Goal: Navigation & Orientation: Find specific page/section

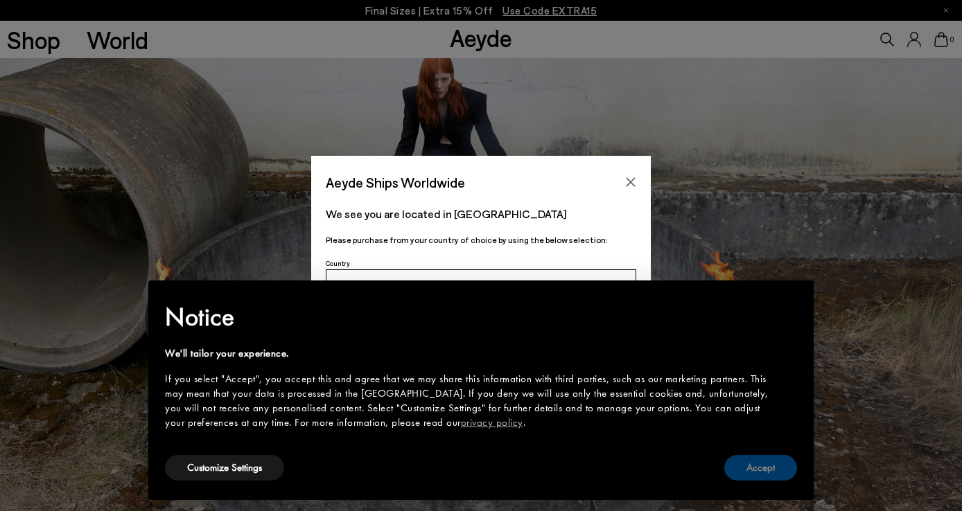
scroll to position [38, 0]
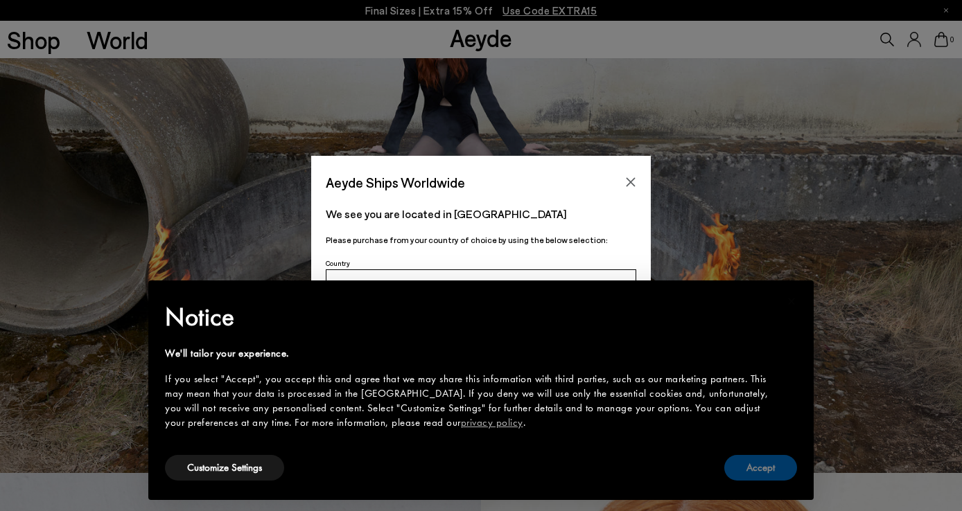
click at [743, 466] on button "Accept" at bounding box center [760, 468] width 73 height 26
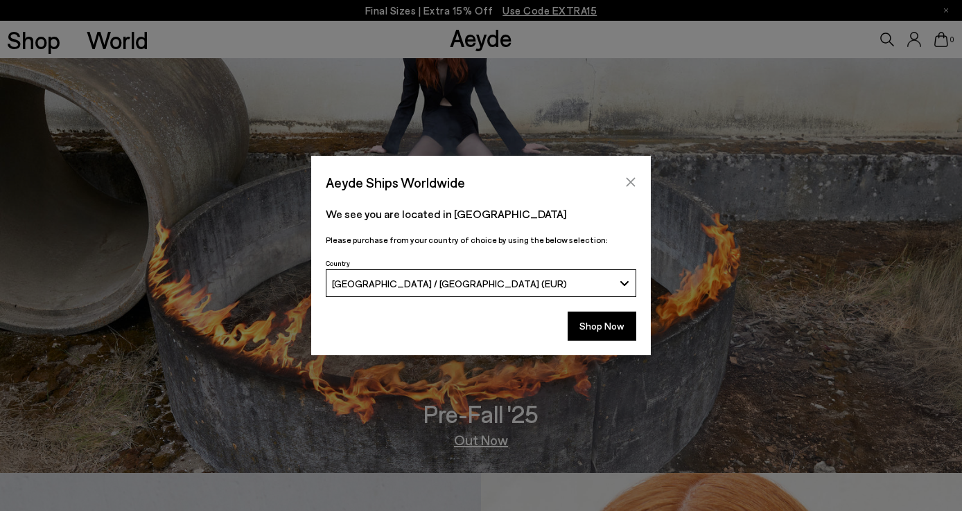
click at [633, 183] on icon "Close" at bounding box center [630, 182] width 11 height 11
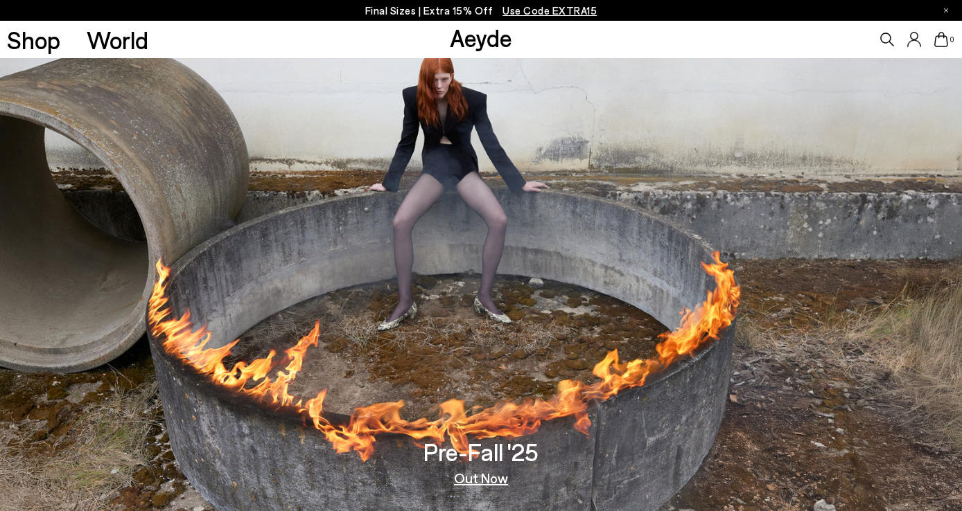
scroll to position [0, 0]
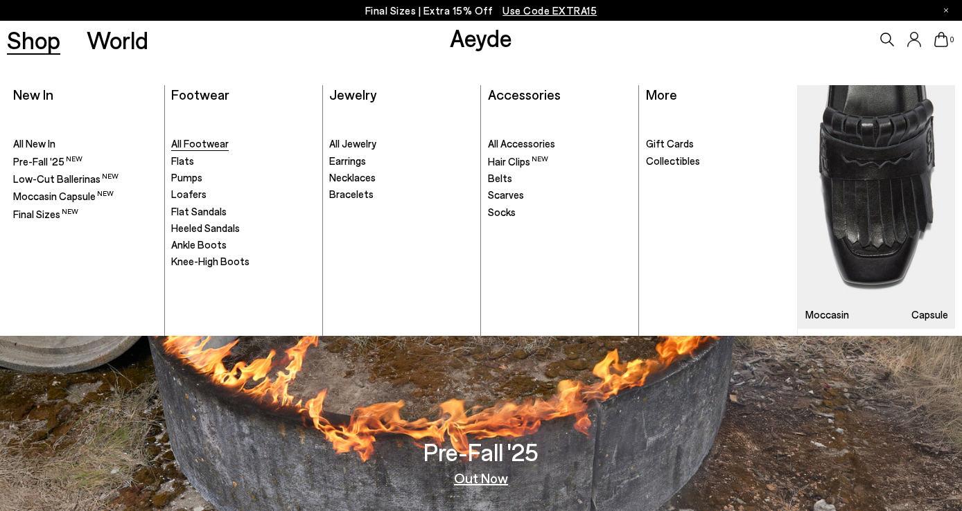
click at [211, 142] on span "All Footwear" at bounding box center [199, 143] width 57 height 12
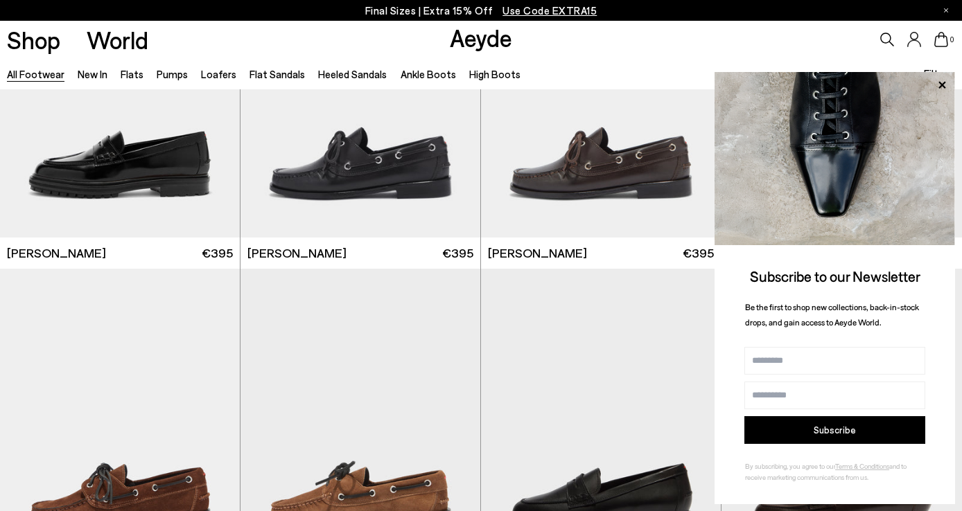
scroll to position [62, 0]
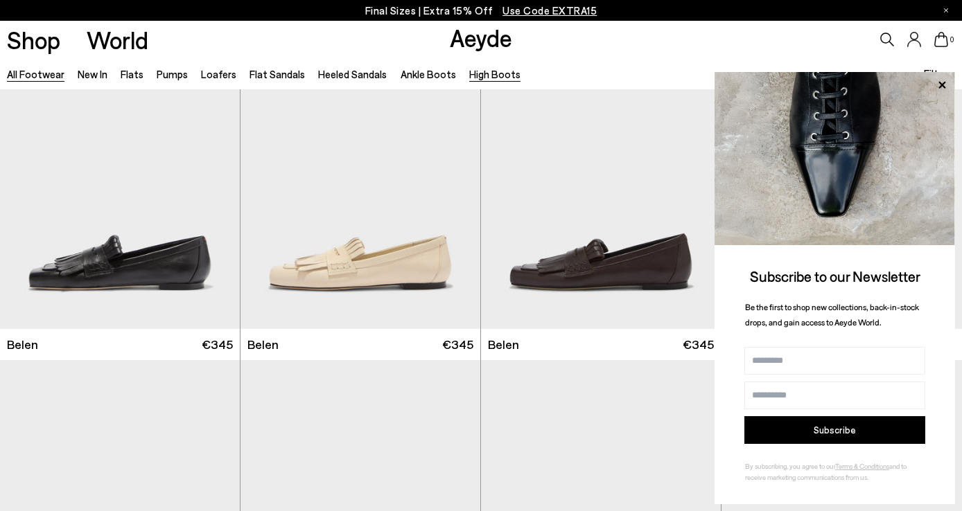
click at [484, 76] on link "High Boots" at bounding box center [494, 74] width 51 height 12
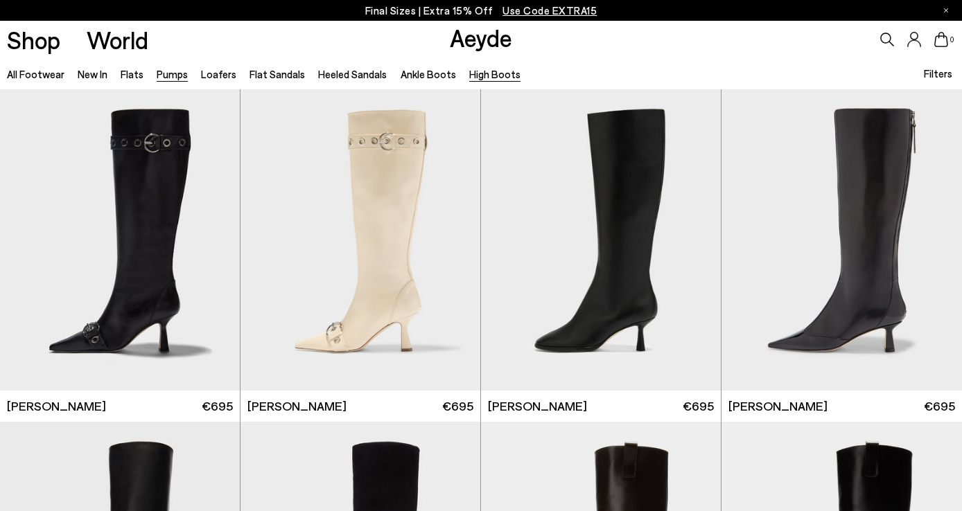
click at [167, 73] on link "Pumps" at bounding box center [172, 74] width 31 height 12
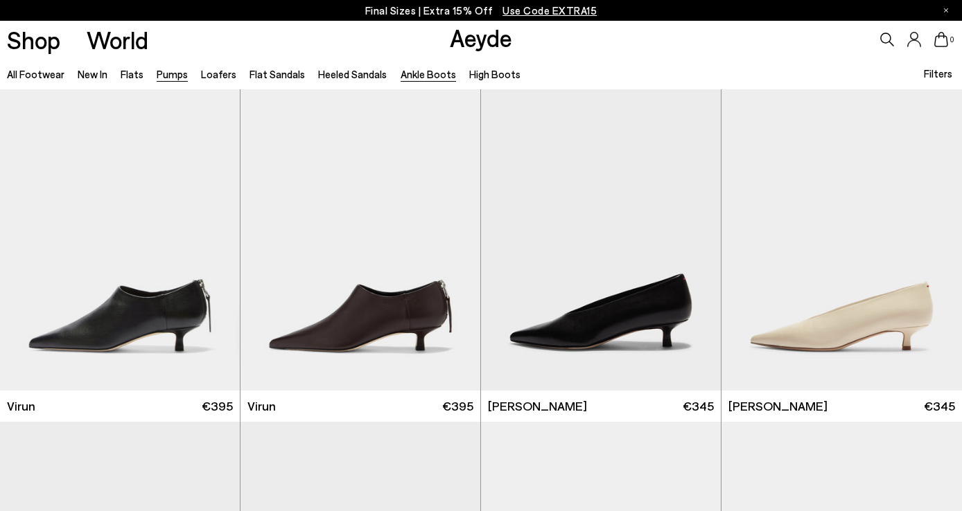
click at [409, 76] on link "Ankle Boots" at bounding box center [427, 74] width 55 height 12
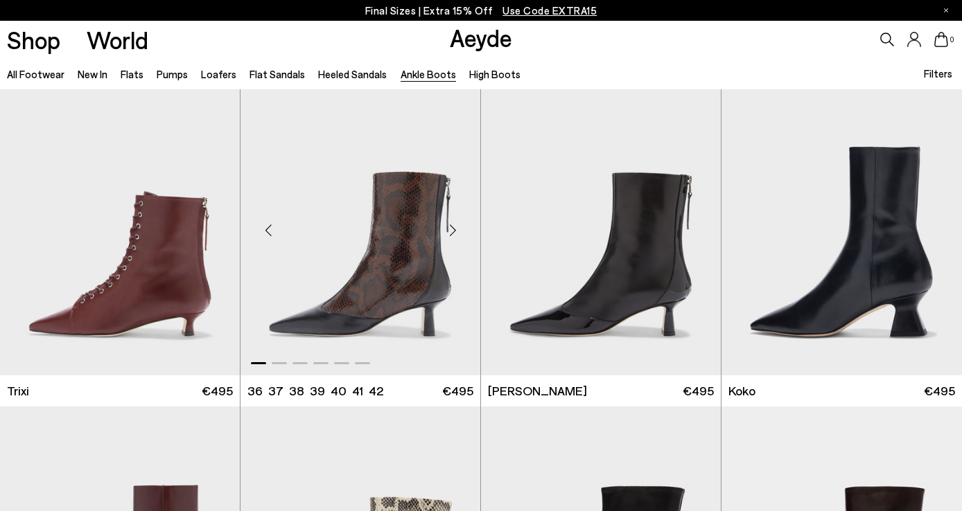
scroll to position [350, 0]
